Goal: Task Accomplishment & Management: Use online tool/utility

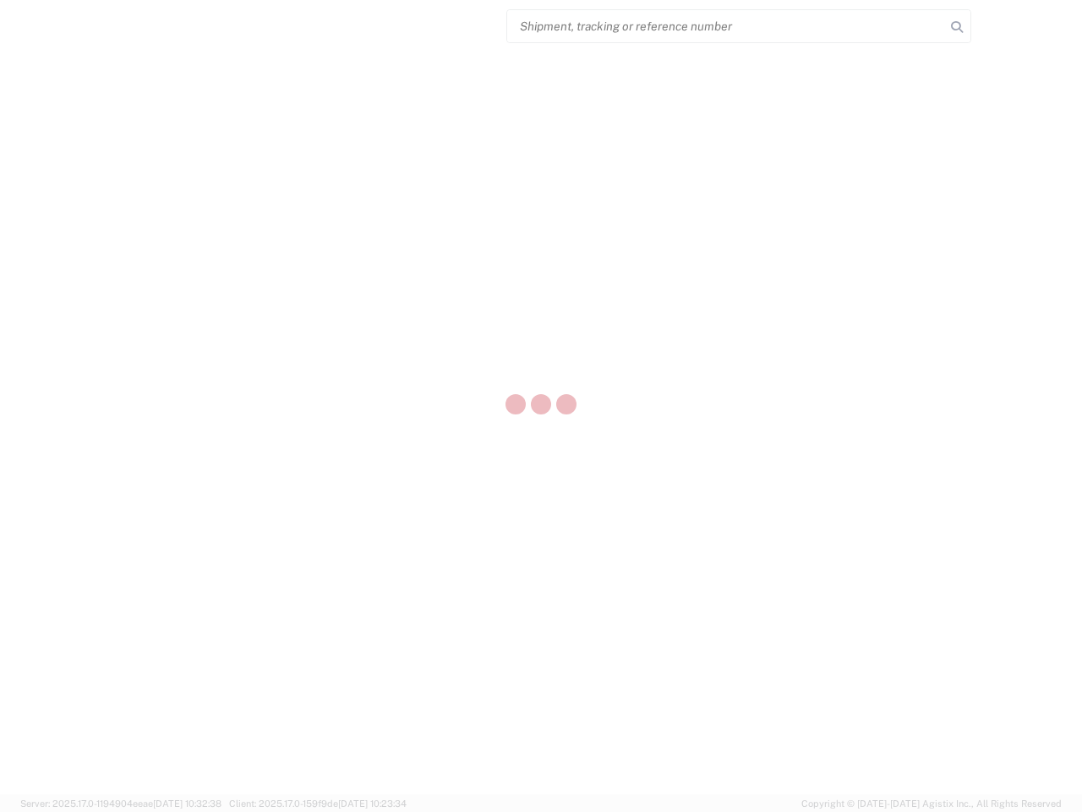
select select "US"
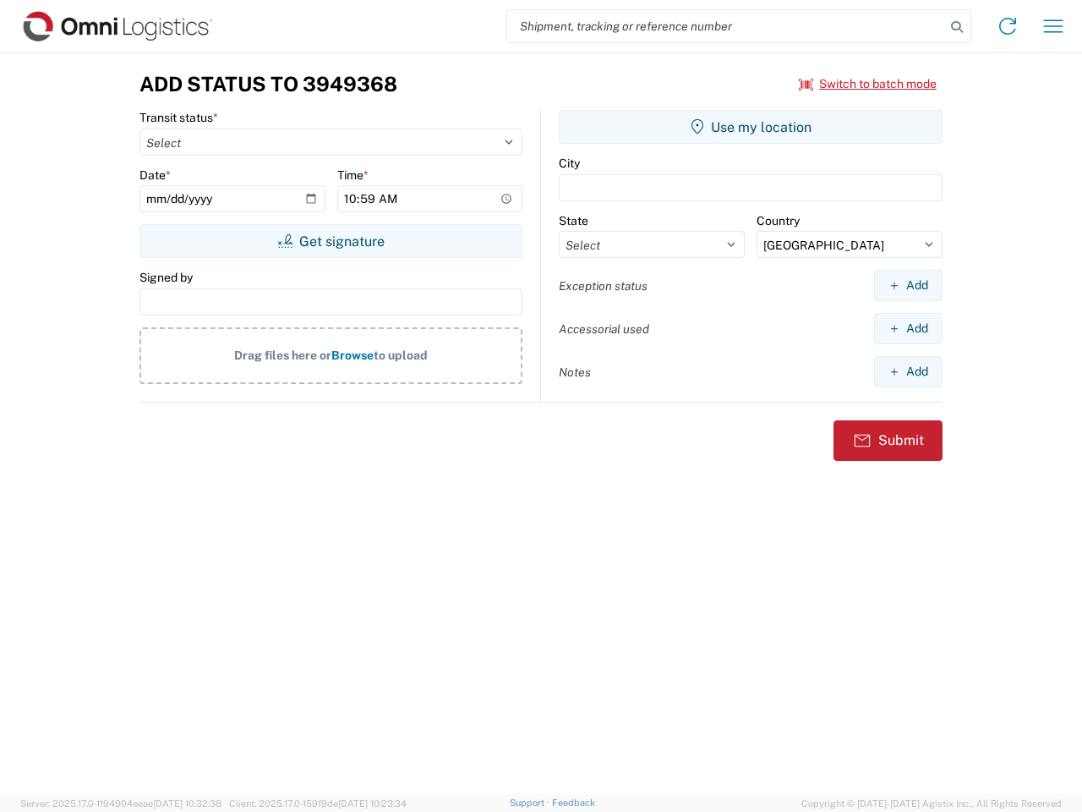
click at [726, 26] on input "search" at bounding box center [726, 26] width 438 height 32
click at [957, 27] on icon at bounding box center [957, 27] width 24 height 24
click at [1008, 26] on icon at bounding box center [1007, 26] width 27 height 27
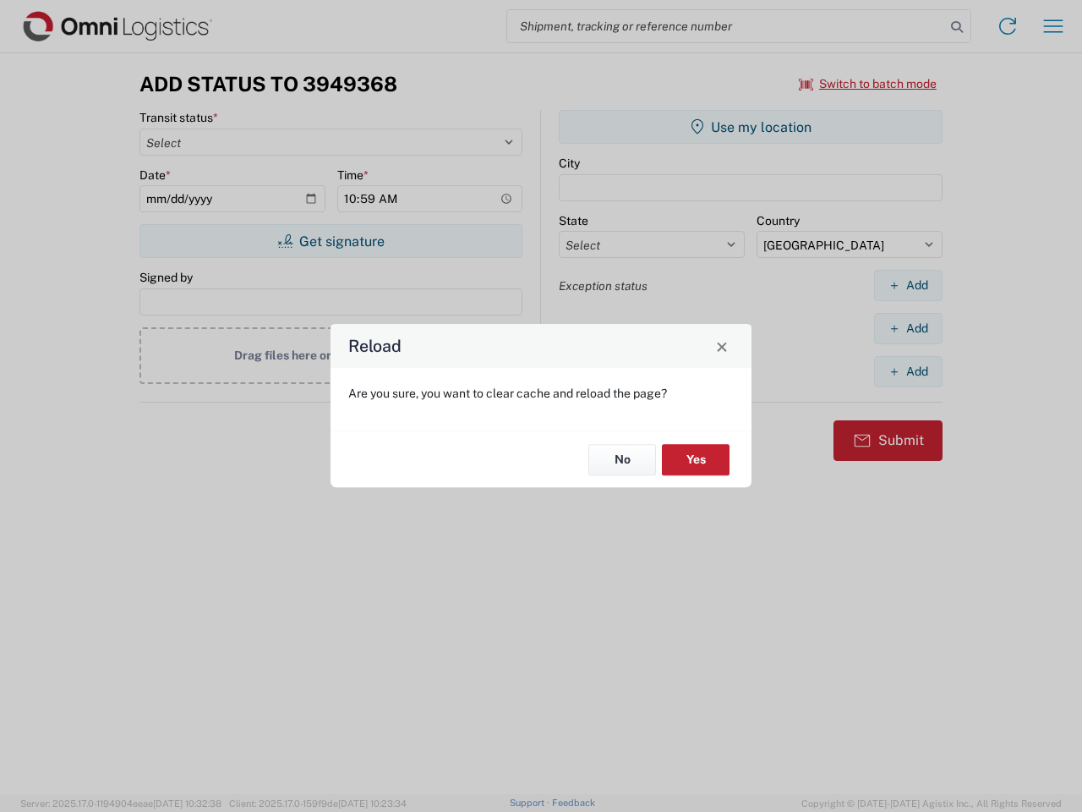
click at [1053, 26] on div "Reload Are you sure, you want to clear cache and reload the page? No Yes" at bounding box center [541, 406] width 1082 height 812
click at [868, 84] on div "Reload Are you sure, you want to clear cache and reload the page? No Yes" at bounding box center [541, 406] width 1082 height 812
click at [331, 241] on div "Reload Are you sure, you want to clear cache and reload the page? No Yes" at bounding box center [541, 406] width 1082 height 812
click at [751, 127] on div "Reload Are you sure, you want to clear cache and reload the page? No Yes" at bounding box center [541, 406] width 1082 height 812
click at [908, 285] on div "Reload Are you sure, you want to clear cache and reload the page? No Yes" at bounding box center [541, 406] width 1082 height 812
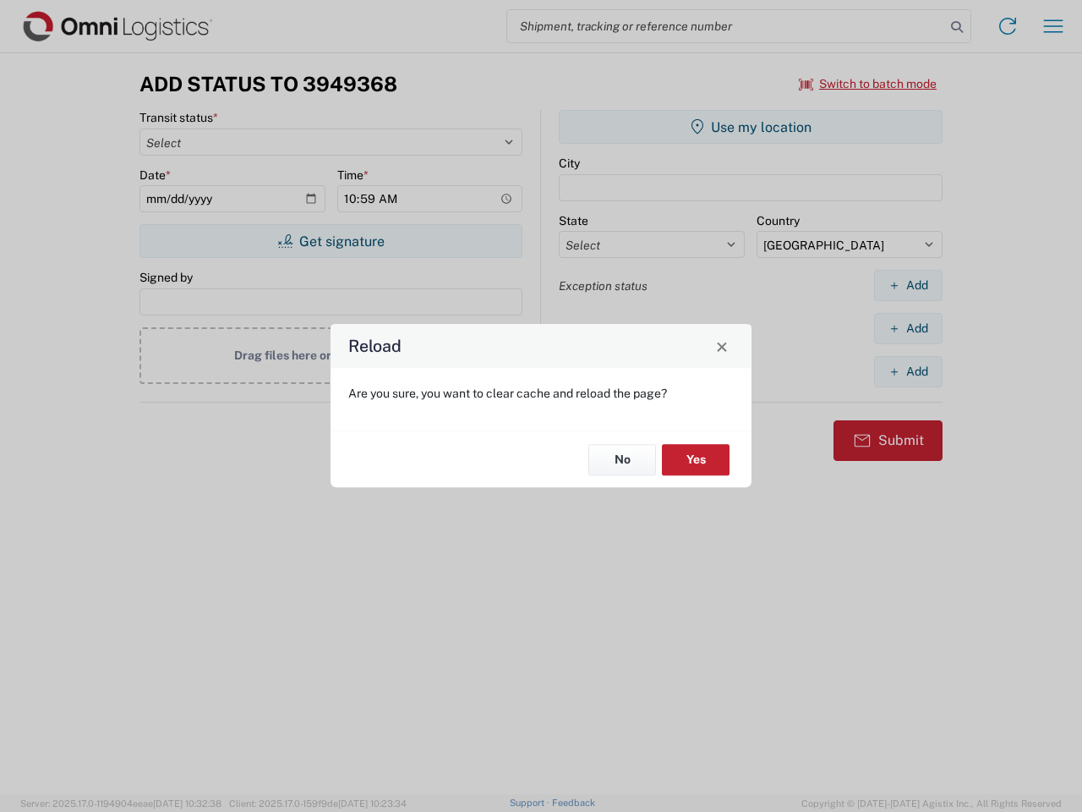
click at [908, 328] on div "Reload Are you sure, you want to clear cache and reload the page? No Yes" at bounding box center [541, 406] width 1082 height 812
click at [908, 371] on div "Reload Are you sure, you want to clear cache and reload the page? No Yes" at bounding box center [541, 406] width 1082 height 812
